Goal: Task Accomplishment & Management: Complete application form

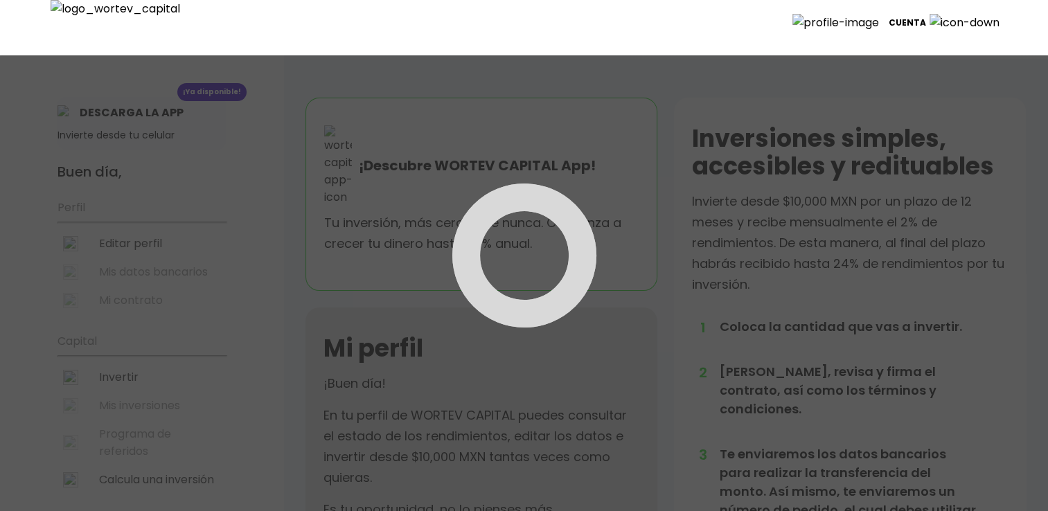
click at [926, 18] on p "Cuenta" at bounding box center [907, 22] width 37 height 21
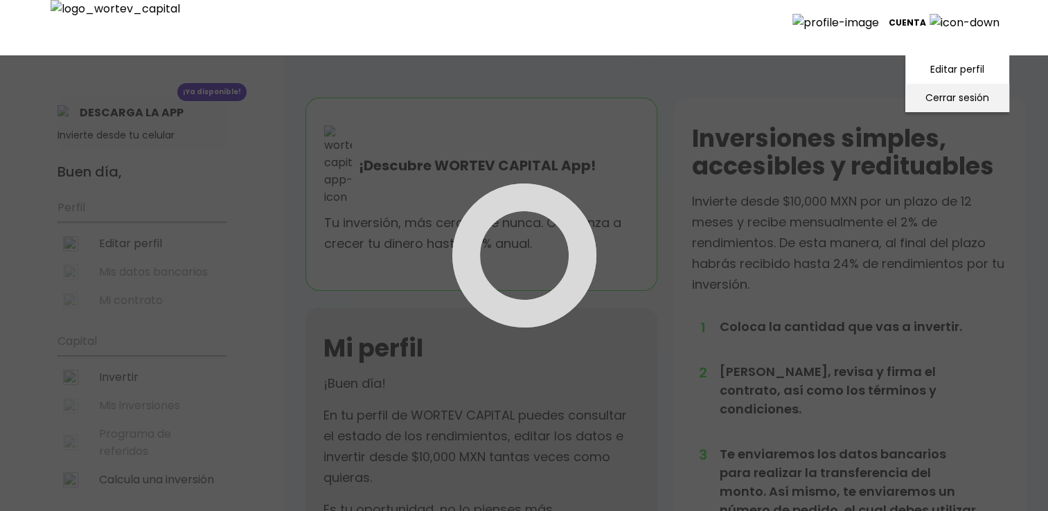
click at [941, 89] on li "Cerrar sesión" at bounding box center [957, 98] width 111 height 28
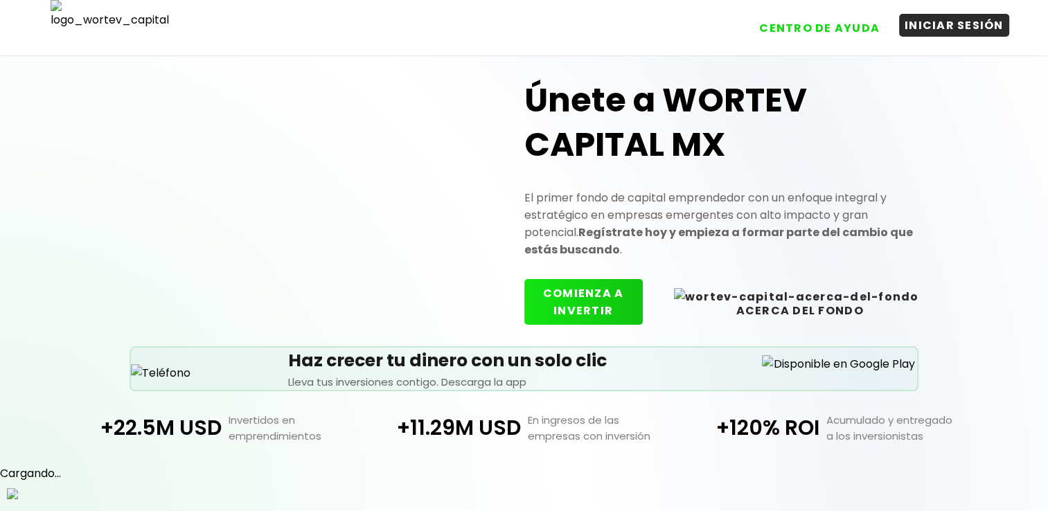
click at [951, 29] on button "INICIAR SESIÓN" at bounding box center [954, 25] width 110 height 23
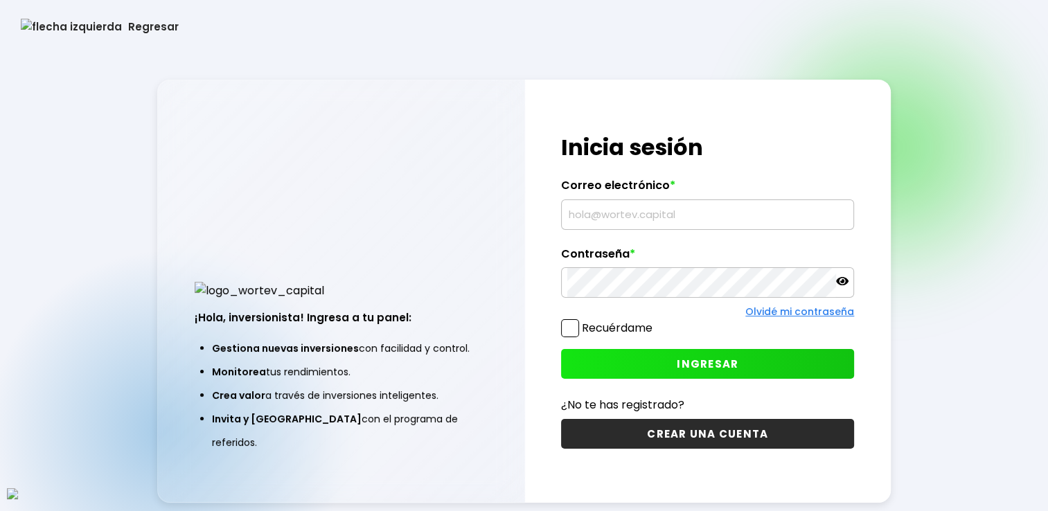
type input "[EMAIL_ADDRESS][DOMAIN_NAME]"
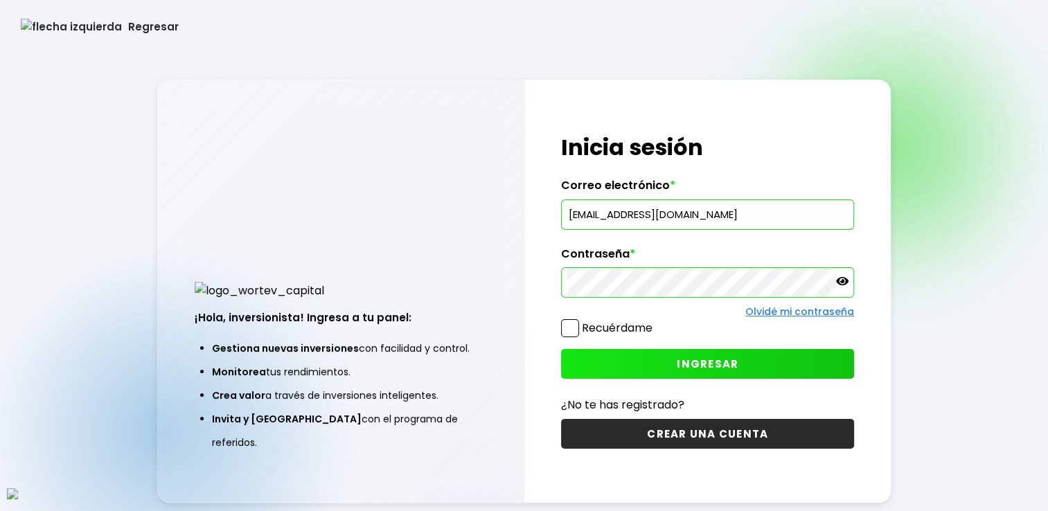
click at [790, 309] on link "Olvidé mi contraseña" at bounding box center [799, 312] width 109 height 14
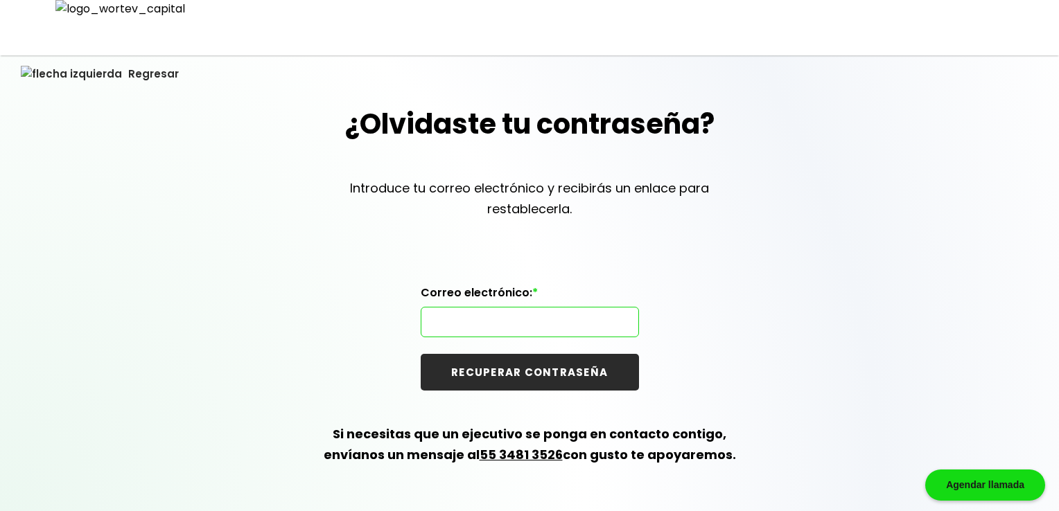
click at [546, 310] on input "text" at bounding box center [530, 322] width 206 height 29
paste input "genoaparicio@gmail.com"
type input "genoaparicio@gmail.com"
click at [533, 377] on button "RECUPERAR CONTRASEÑA" at bounding box center [530, 372] width 218 height 37
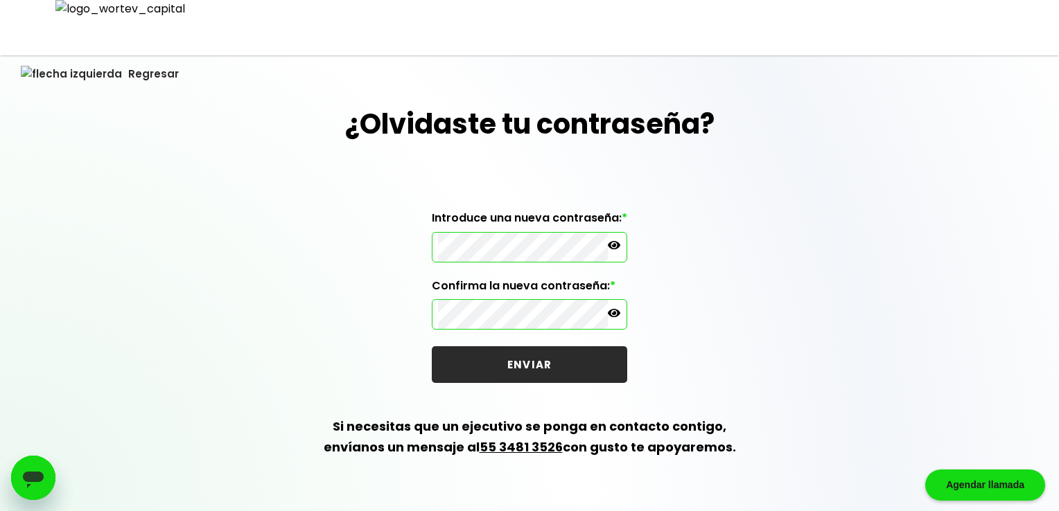
click at [791, 242] on div "¿Olvidaste tu contraseña? Introduce una nueva contraseña: * Confirma la nueva c…" at bounding box center [529, 297] width 1059 height 388
click at [597, 355] on button "ENVIAR" at bounding box center [529, 364] width 195 height 37
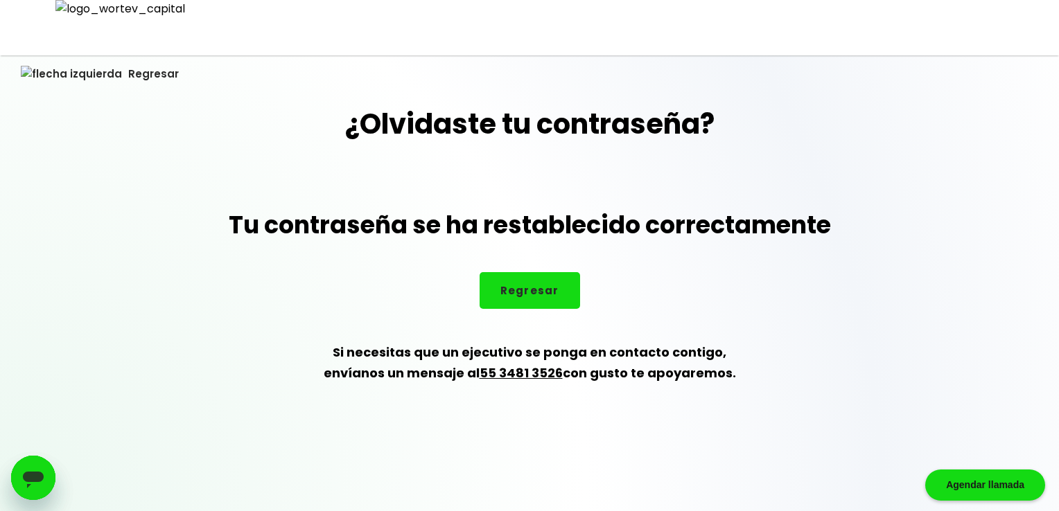
click at [528, 301] on button "Regresar" at bounding box center [529, 290] width 100 height 37
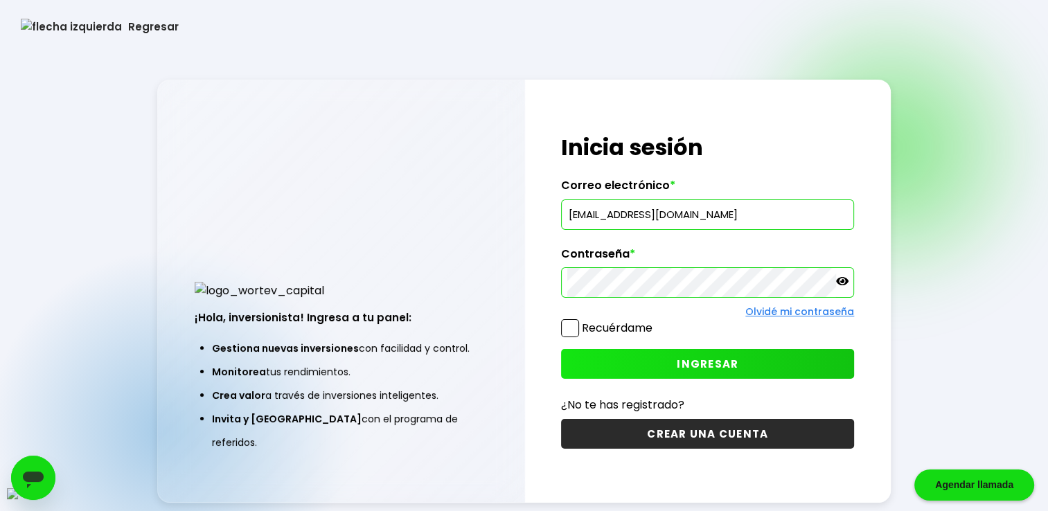
click at [714, 218] on input "dectorarmando@gmail.com" at bounding box center [707, 214] width 281 height 29
paste input "genoaparici"
type input "genoaparicio@gmail.com"
click at [572, 328] on span at bounding box center [570, 328] width 18 height 18
click at [655, 321] on input "Recuérdame" at bounding box center [655, 321] width 0 height 0
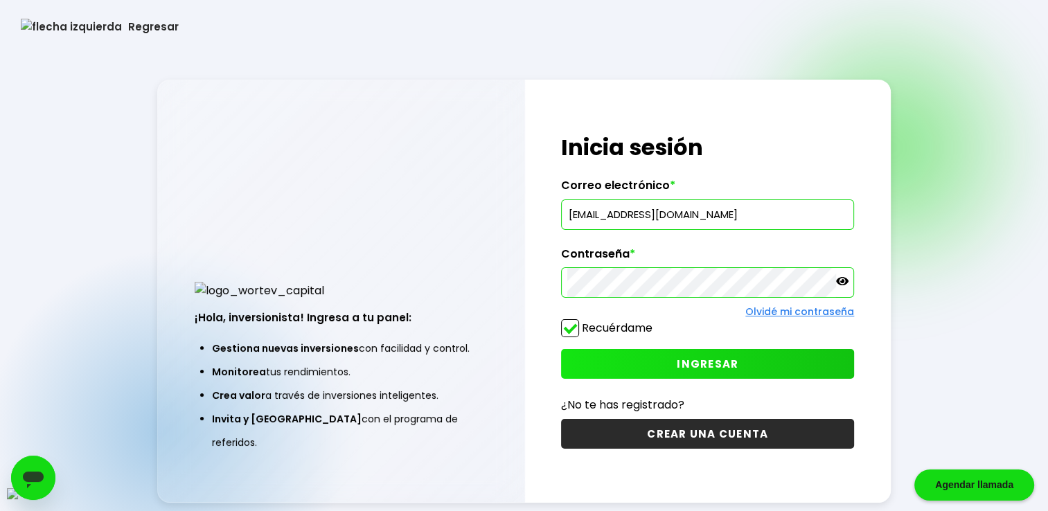
click at [695, 371] on span "INGRESAR" at bounding box center [708, 364] width 62 height 15
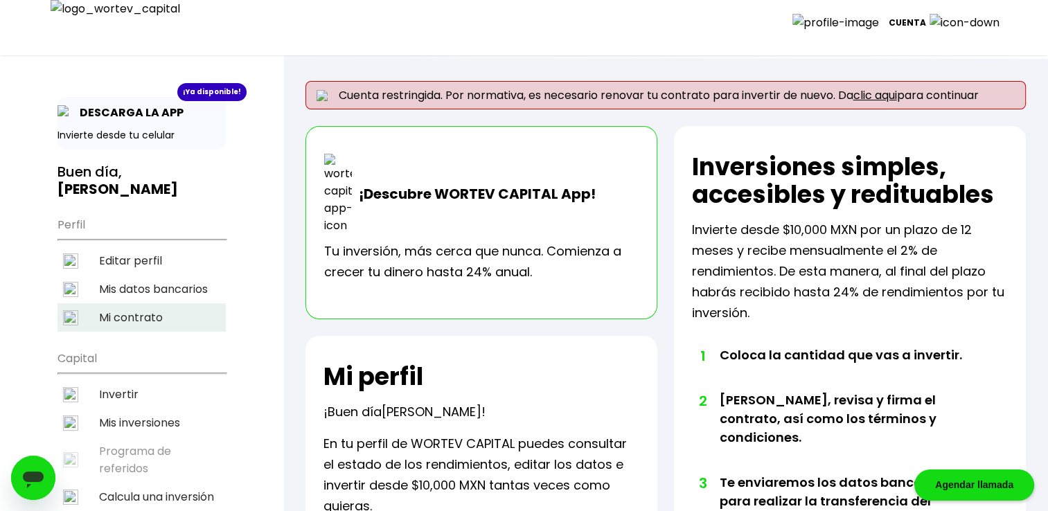
click at [135, 303] on li "Mi contrato" at bounding box center [142, 317] width 168 height 28
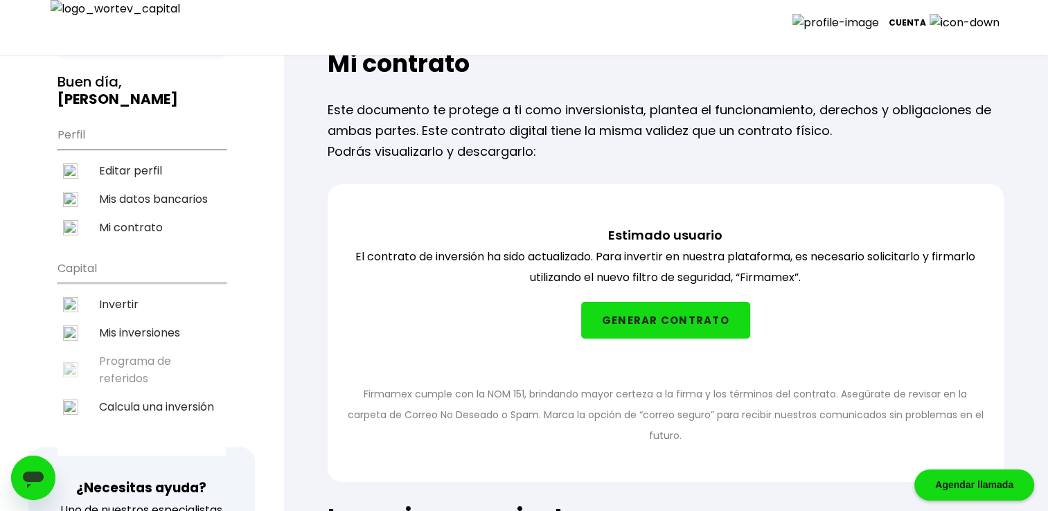
scroll to position [92, 0]
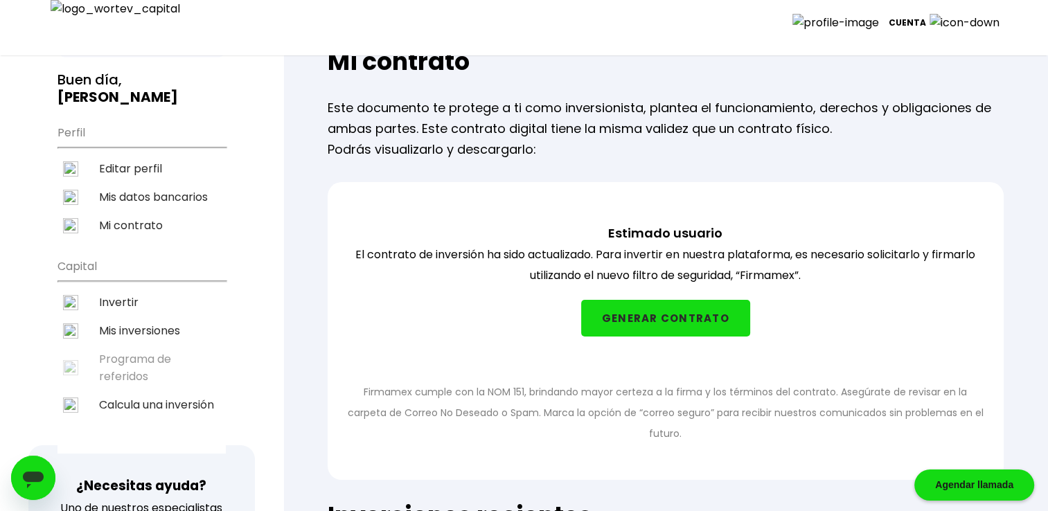
click at [653, 337] on button "GENERAR CONTRATO" at bounding box center [665, 318] width 169 height 37
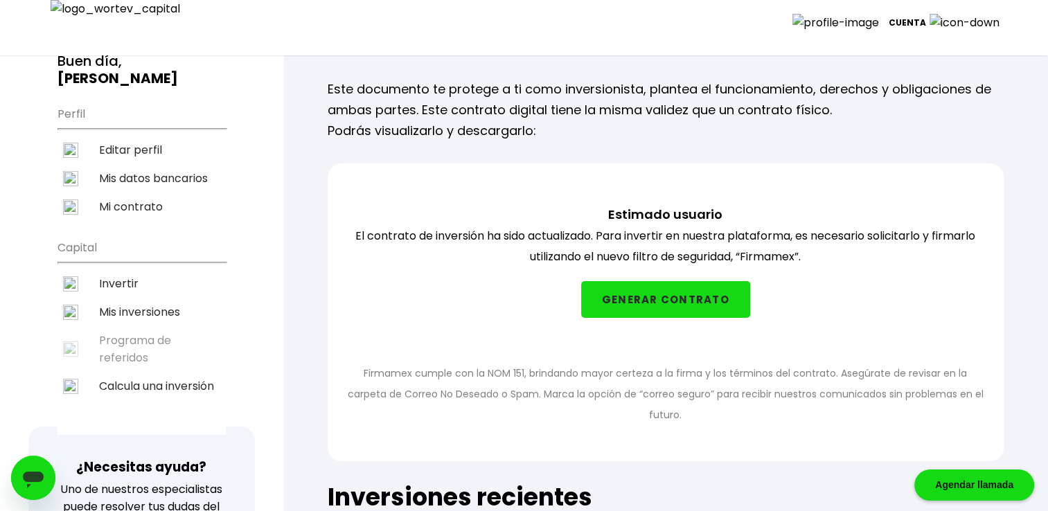
scroll to position [115, 0]
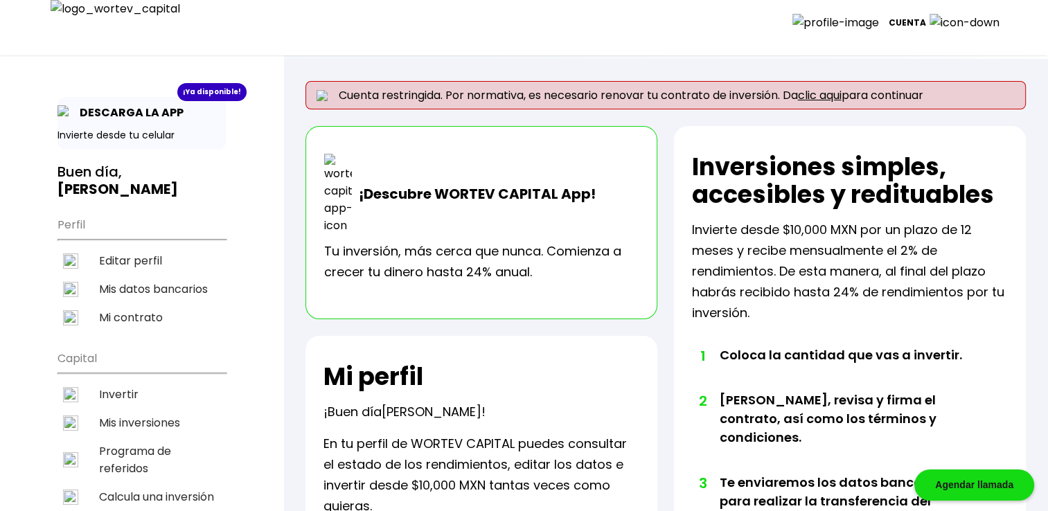
click at [840, 96] on link "clic aqui" at bounding box center [820, 95] width 44 height 16
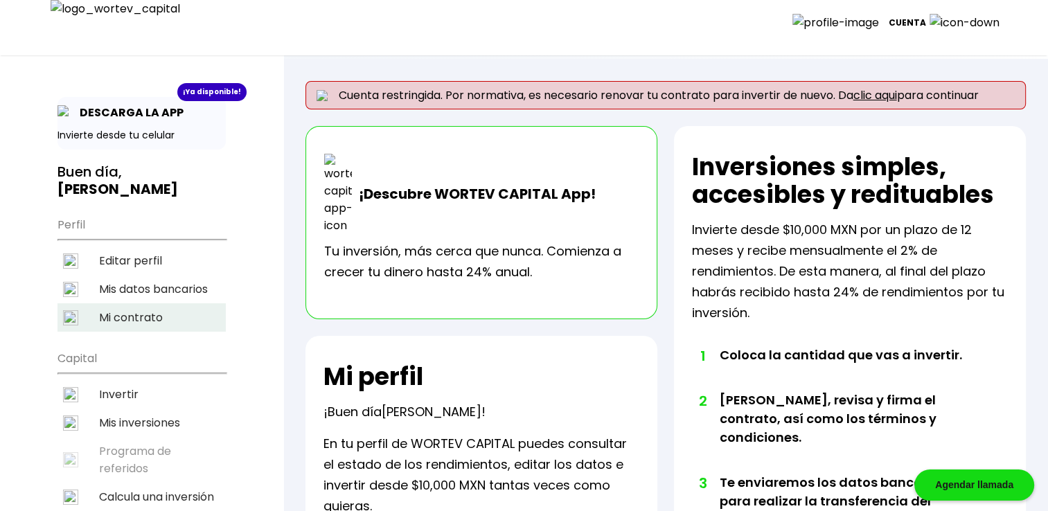
click at [152, 303] on li "Mi contrato" at bounding box center [142, 317] width 168 height 28
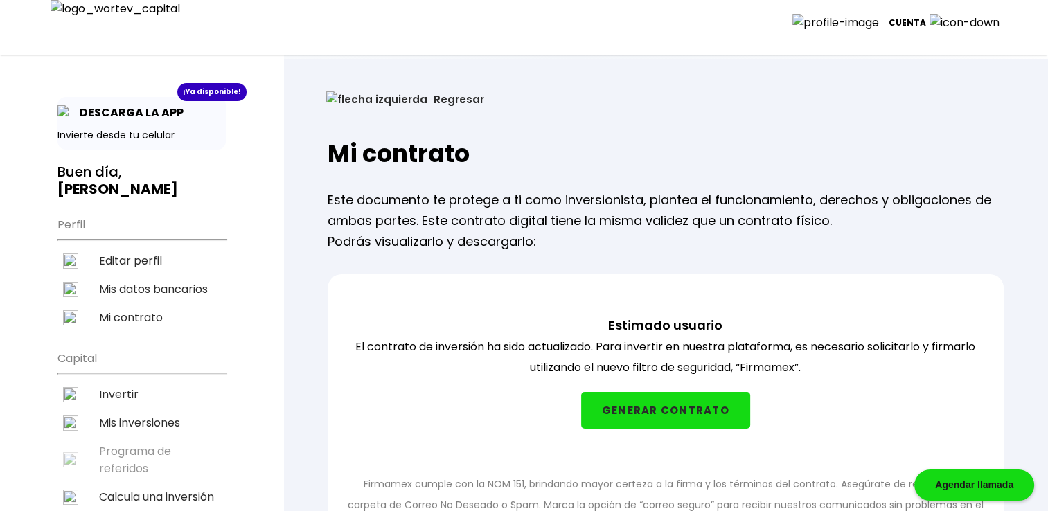
click at [926, 17] on p "Cuenta" at bounding box center [907, 22] width 37 height 21
click at [945, 93] on li "Cerrar sesión" at bounding box center [957, 98] width 111 height 28
